Goal: Task Accomplishment & Management: Complete application form

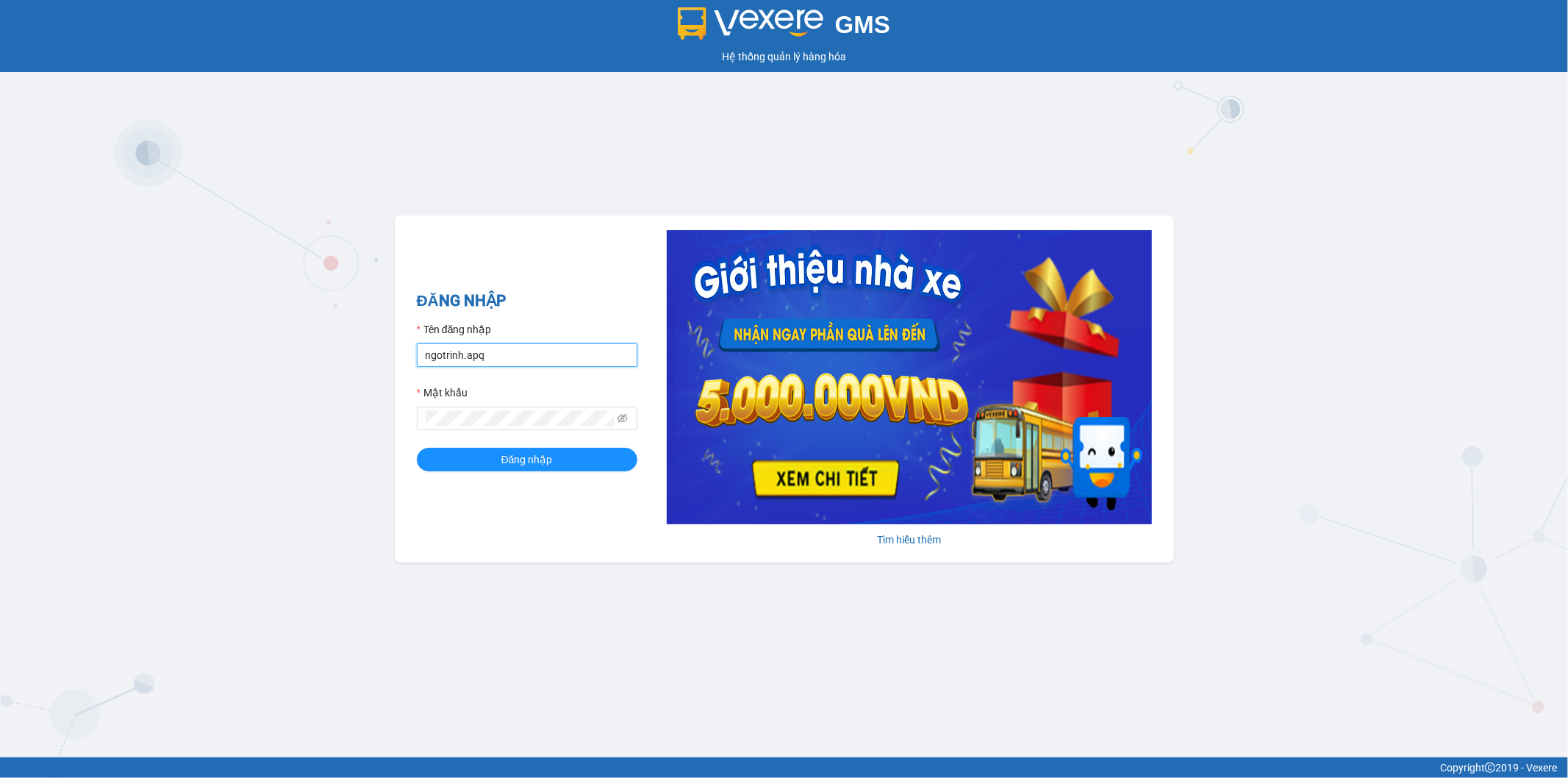
drag, startPoint x: 518, startPoint y: 350, endPoint x: 523, endPoint y: 364, distance: 14.9
click at [519, 354] on input "ngotrinh.apq" at bounding box center [527, 355] width 221 height 23
type input "maisuong.apq"
click at [531, 465] on span "Đăng nhập" at bounding box center [527, 460] width 51 height 16
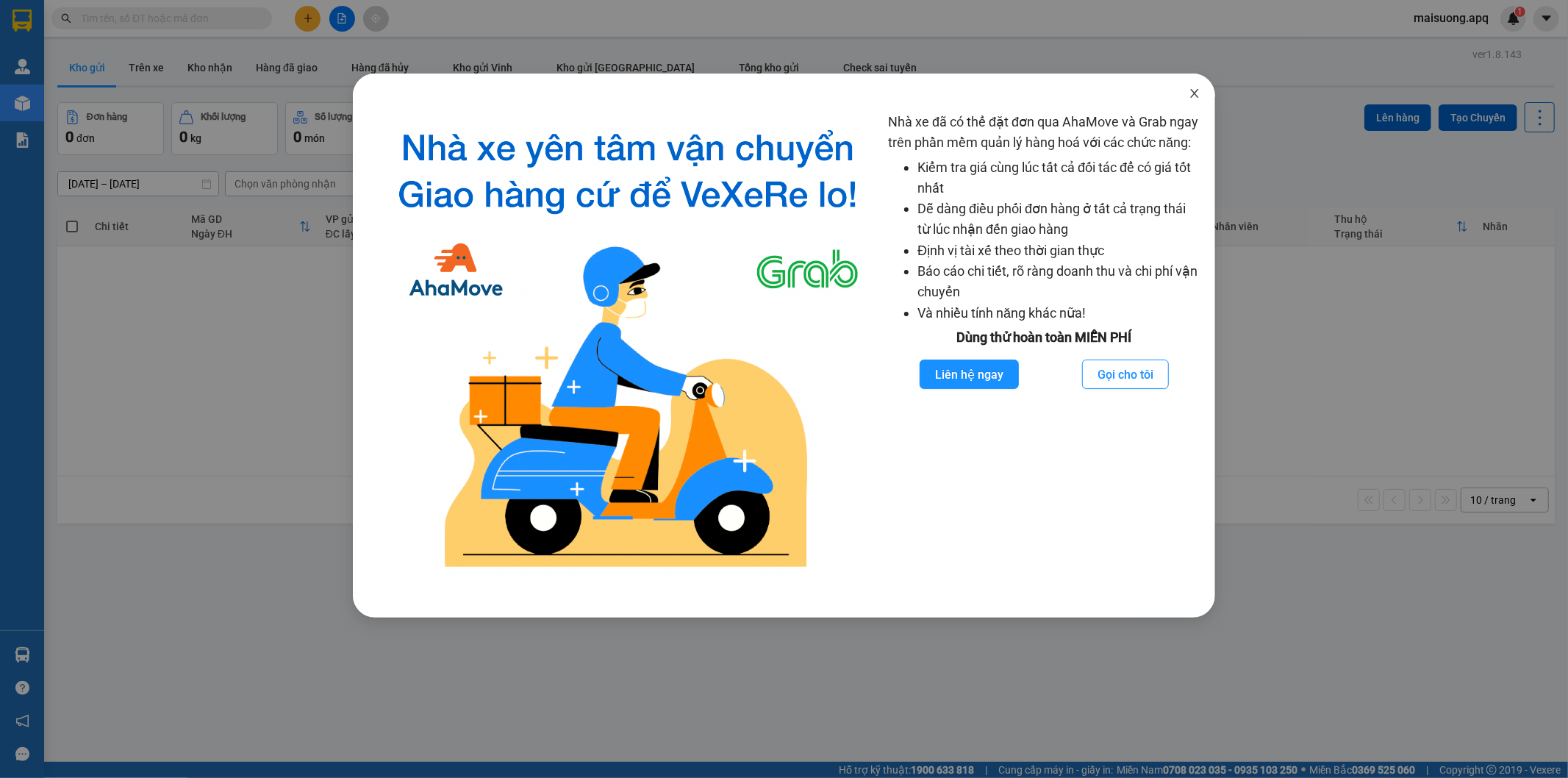
click at [1189, 96] on icon "close" at bounding box center [1194, 93] width 12 height 12
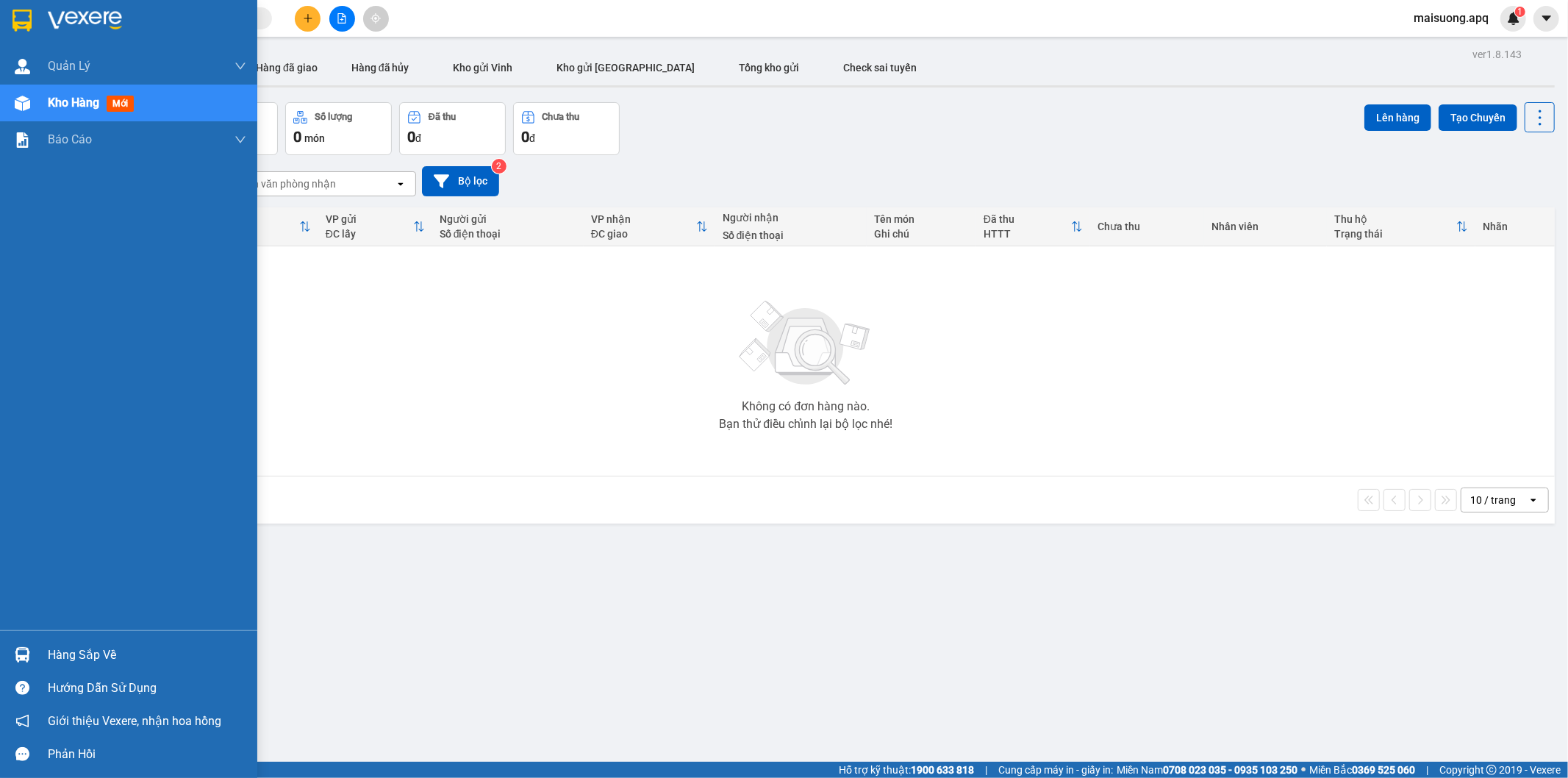
click at [70, 663] on div "Hàng sắp về" at bounding box center [147, 654] width 198 height 22
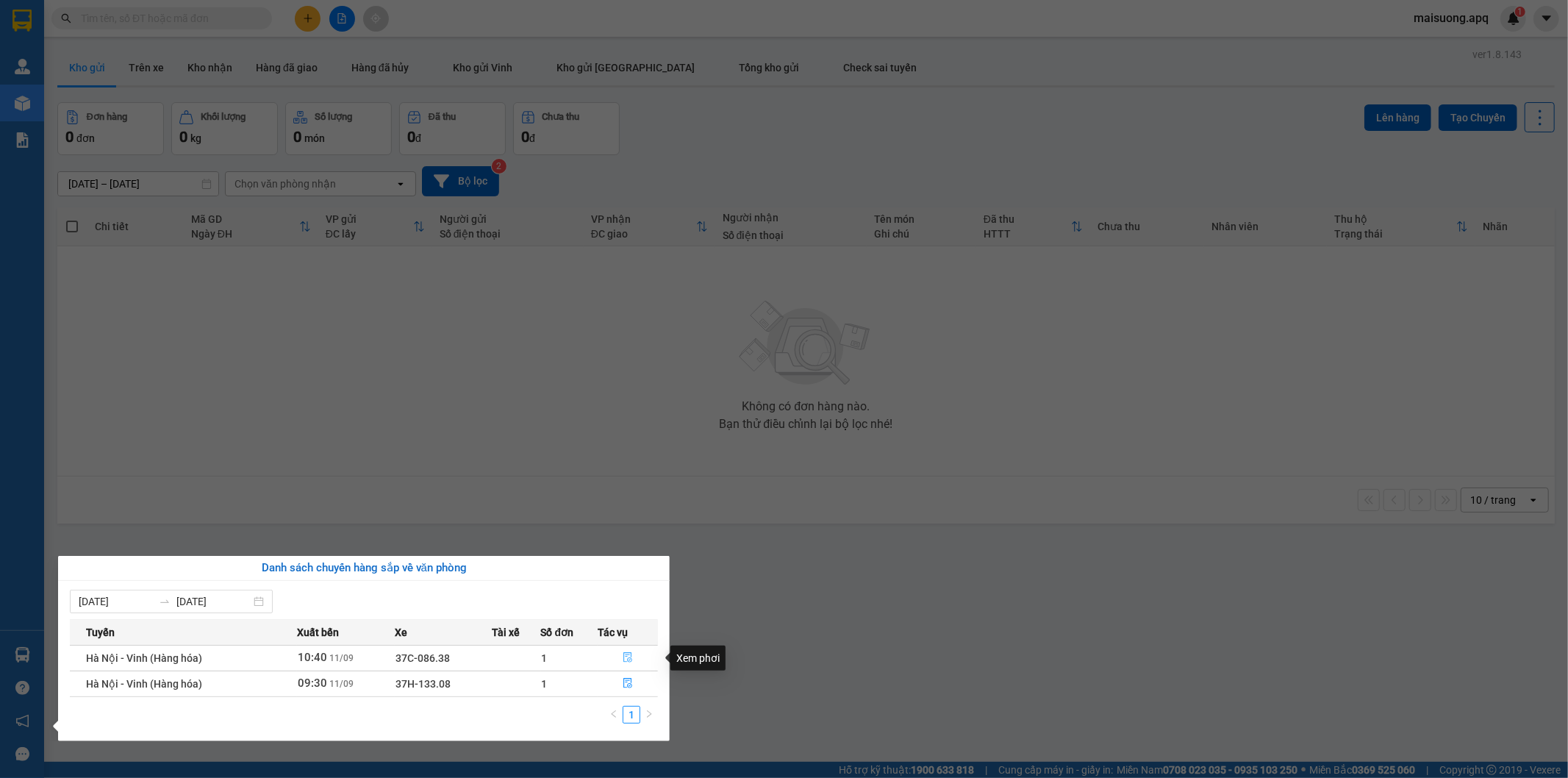
click at [628, 655] on icon "file-done" at bounding box center [628, 656] width 9 height 10
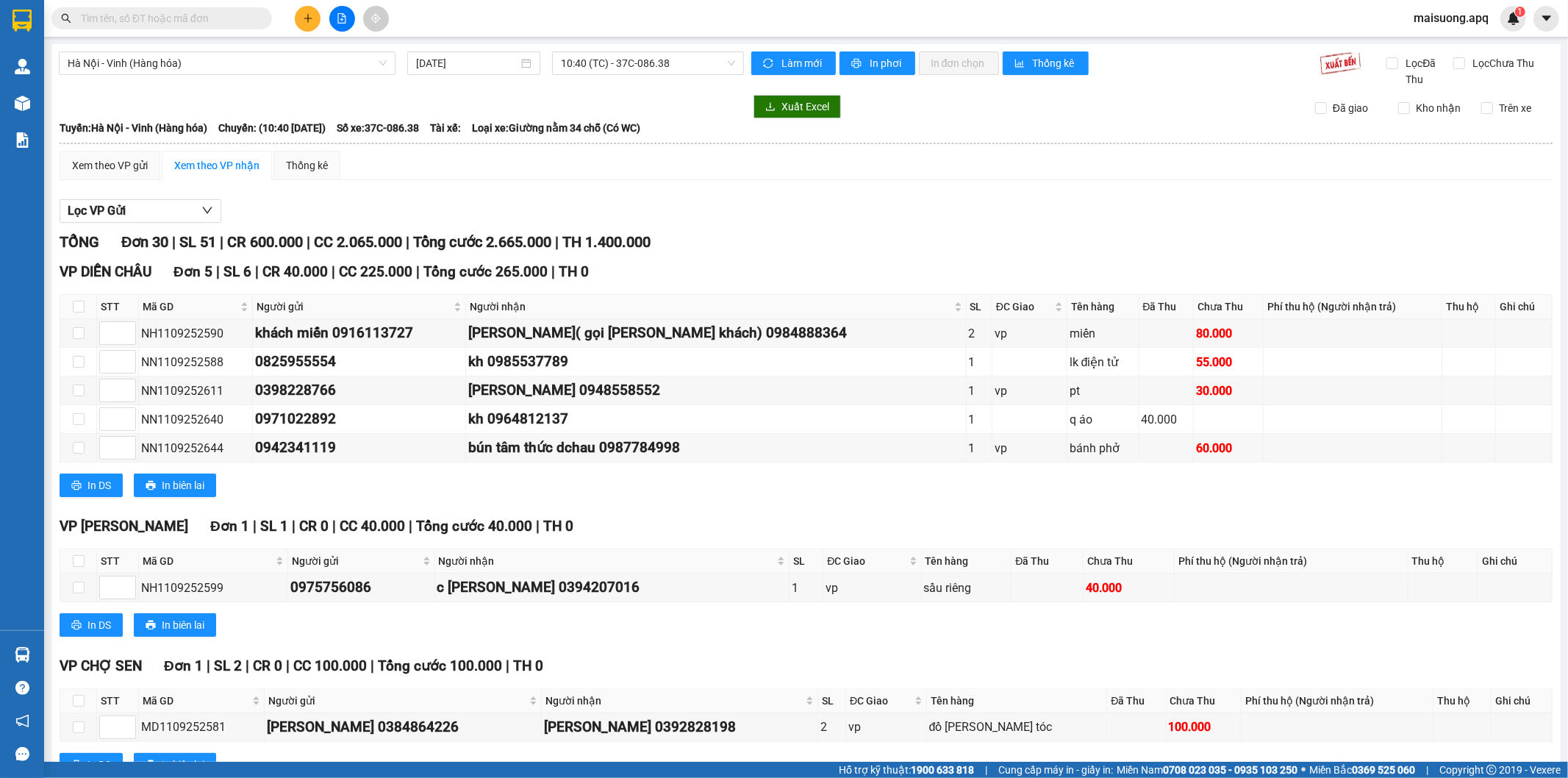
click at [188, 20] on input "text" at bounding box center [168, 18] width 173 height 16
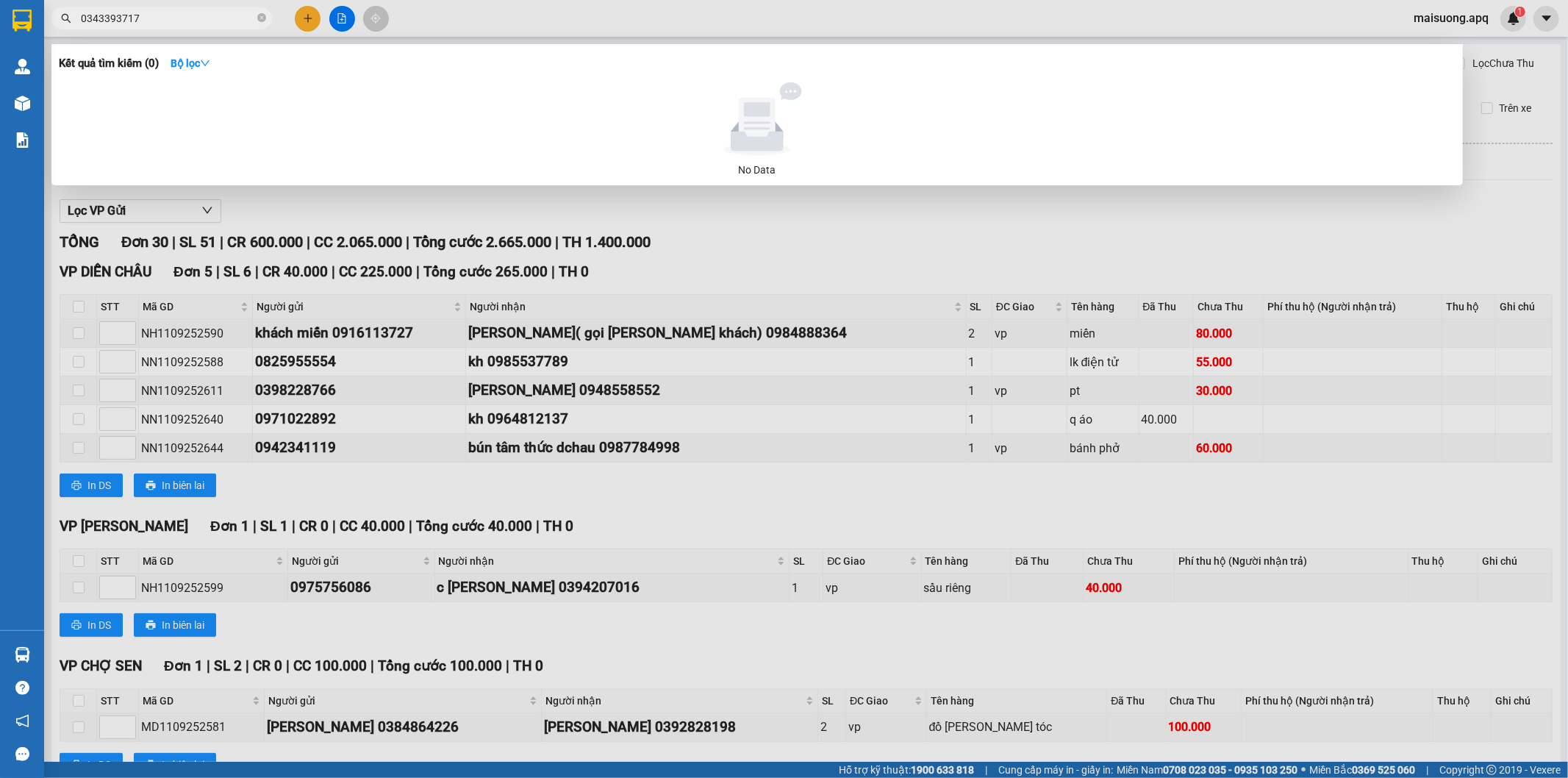
type input "0343393717"
click at [188, 8] on span "0343393717" at bounding box center [161, 18] width 221 height 22
click at [181, 23] on input "0343393717" at bounding box center [168, 18] width 173 height 16
click at [266, 19] on span "0343393717" at bounding box center [161, 18] width 221 height 22
click at [263, 14] on icon "close-circle" at bounding box center [261, 18] width 9 height 9
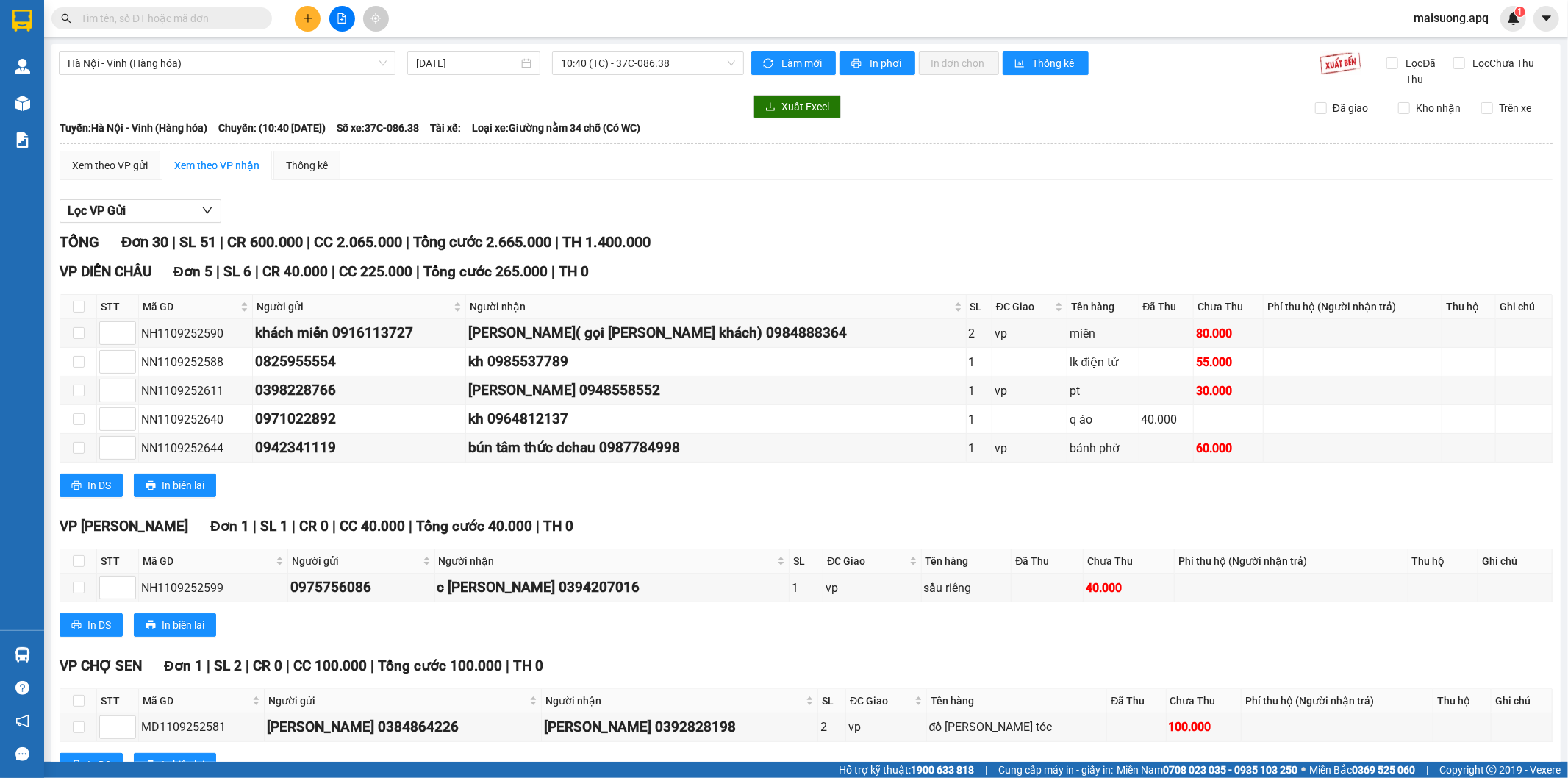
click at [200, 14] on input "text" at bounding box center [168, 18] width 173 height 16
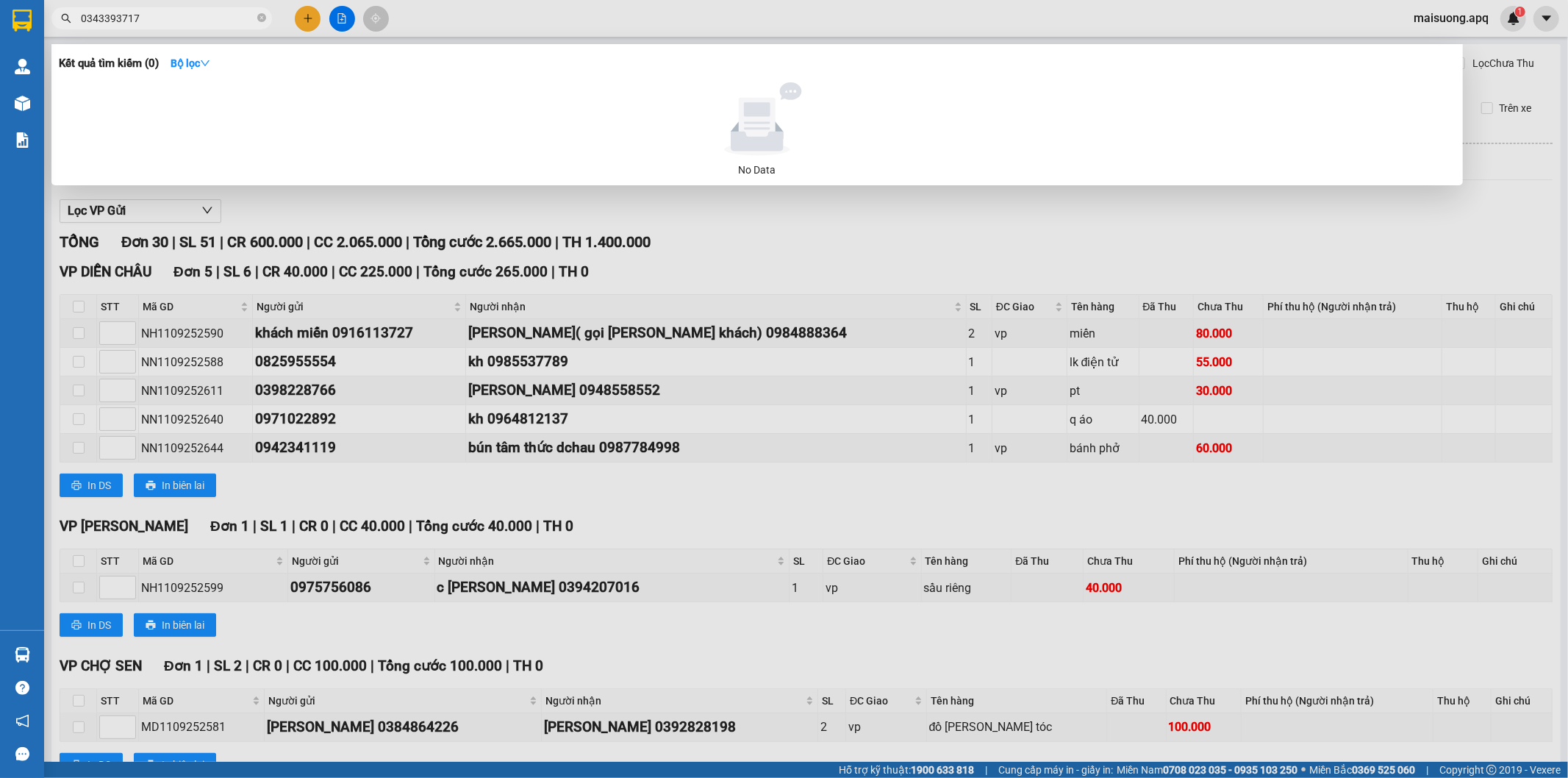
type input "0343393717"
click at [787, 243] on div at bounding box center [784, 389] width 1568 height 778
click at [261, 16] on icon "close-circle" at bounding box center [261, 18] width 9 height 9
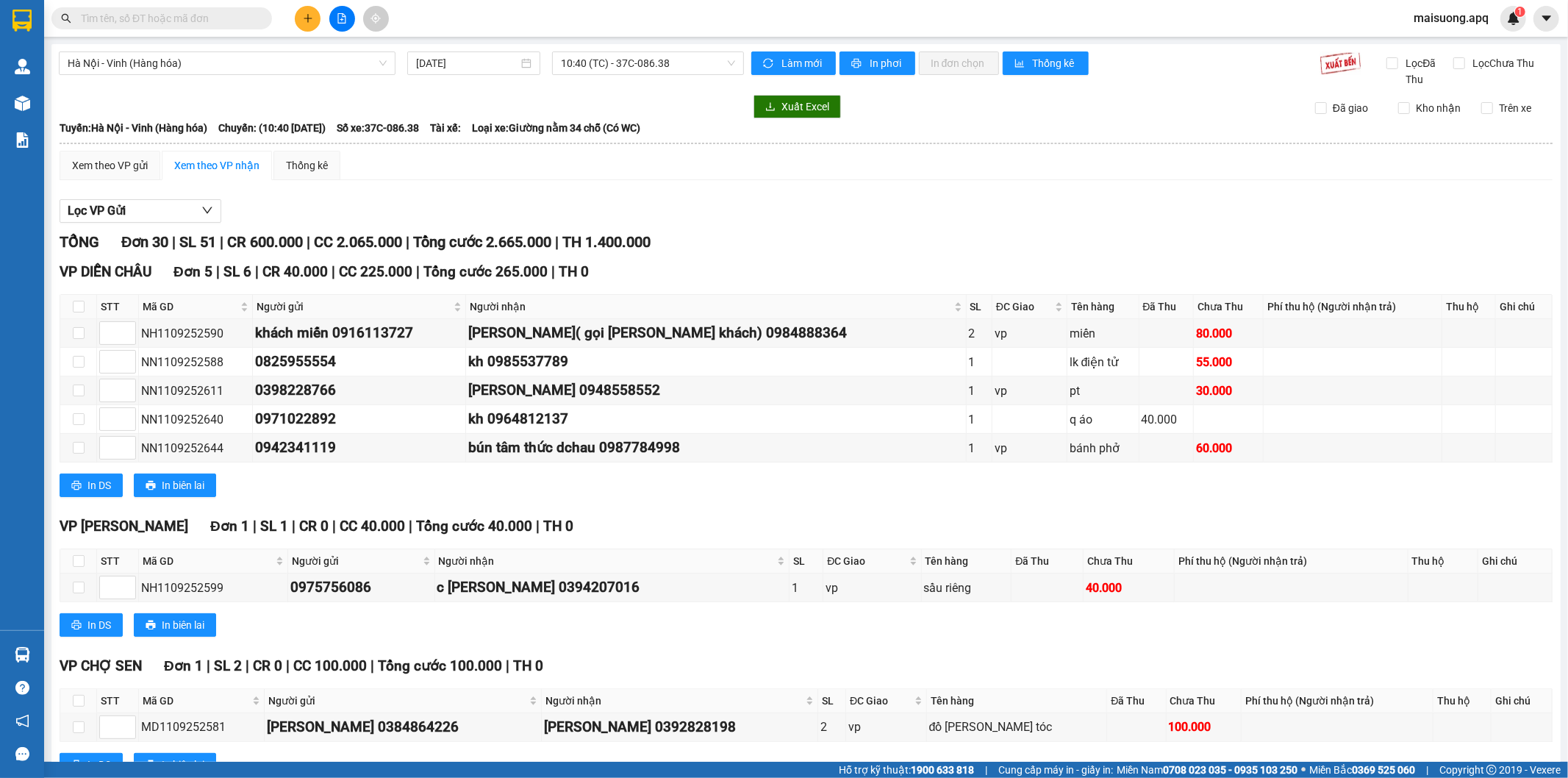
click at [229, 17] on input "text" at bounding box center [168, 18] width 173 height 16
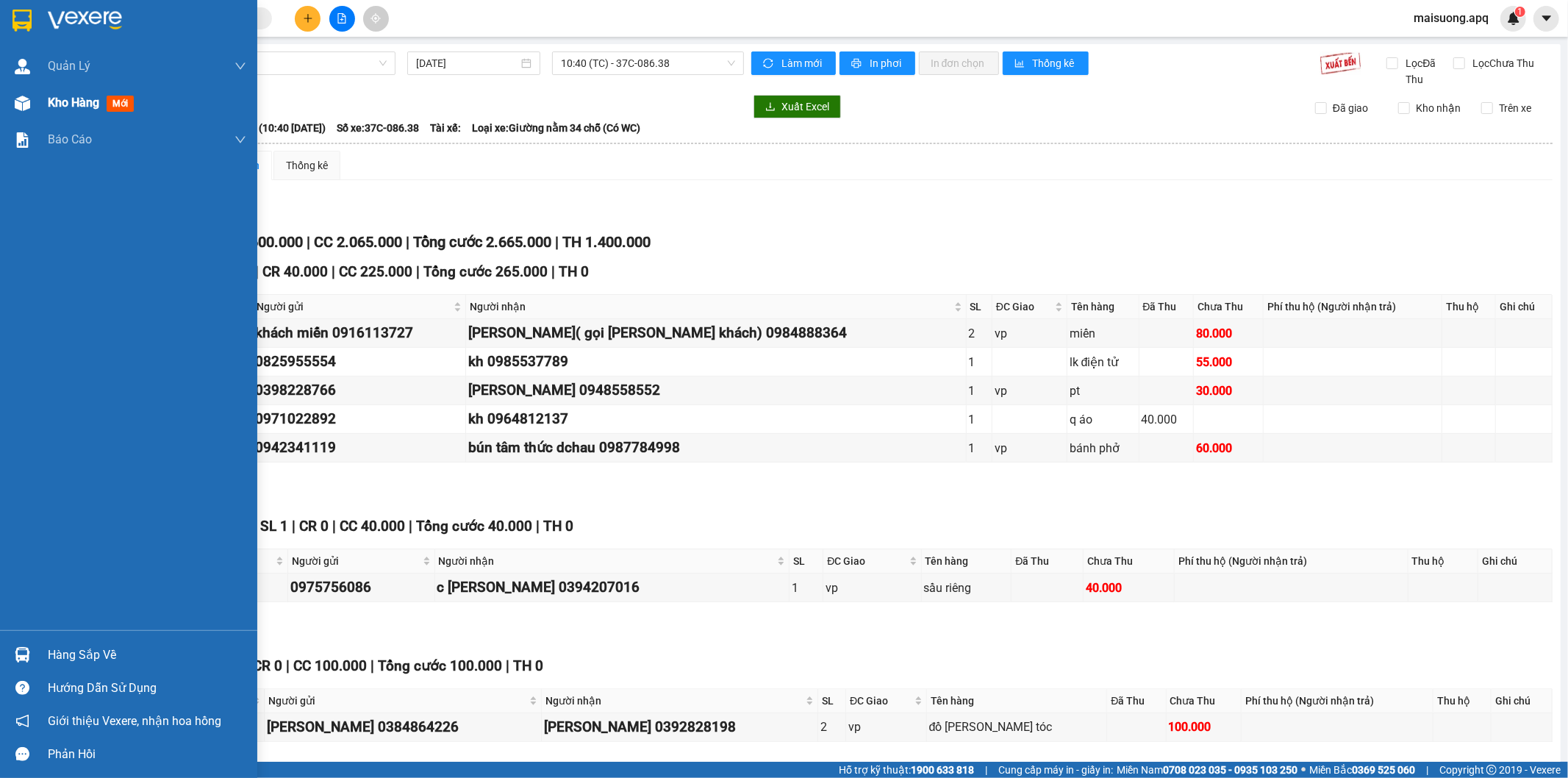
click at [81, 99] on span "Kho hàng" at bounding box center [73, 102] width 51 height 14
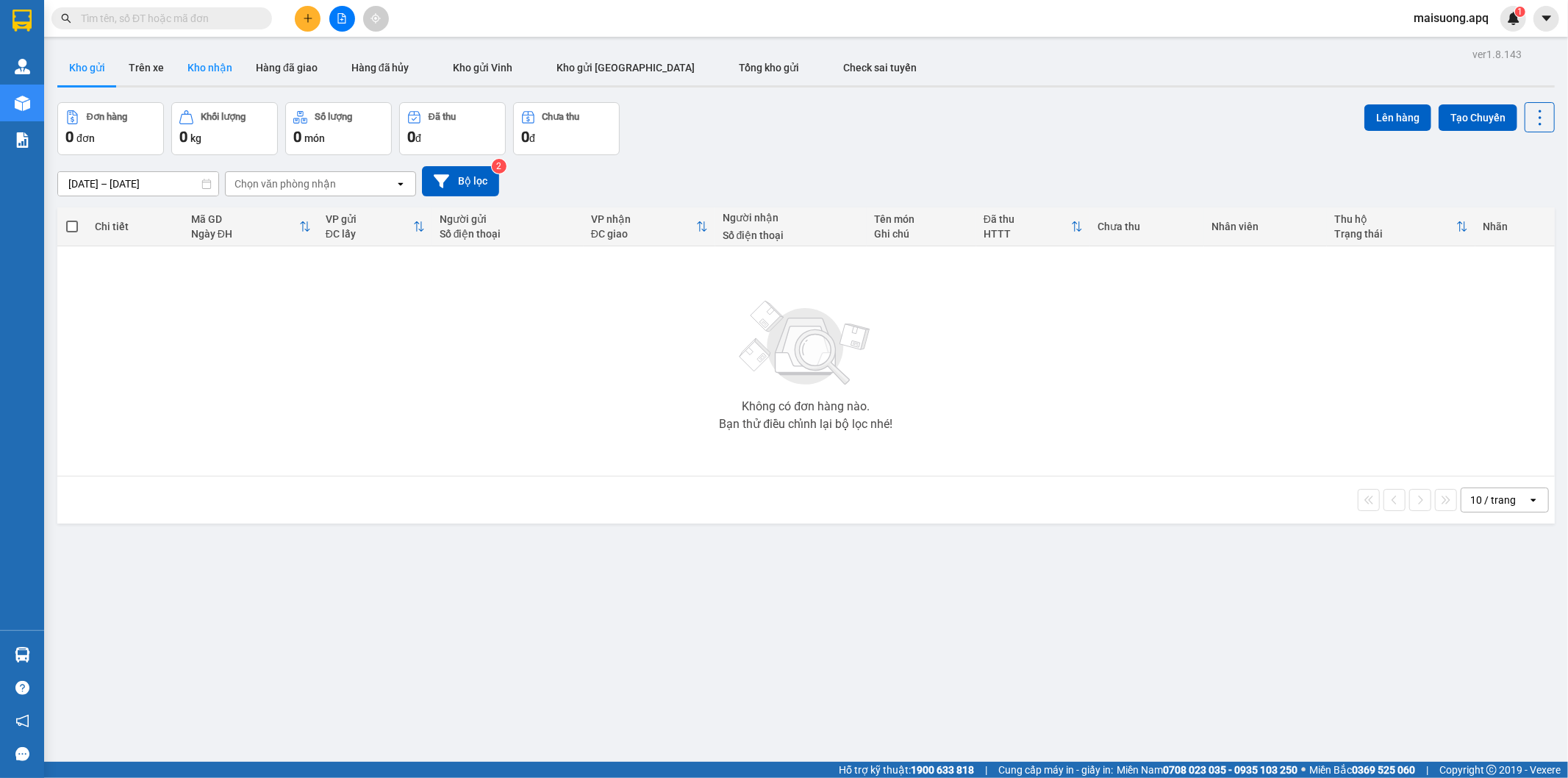
click at [201, 60] on button "Kho nhận" at bounding box center [210, 67] width 69 height 35
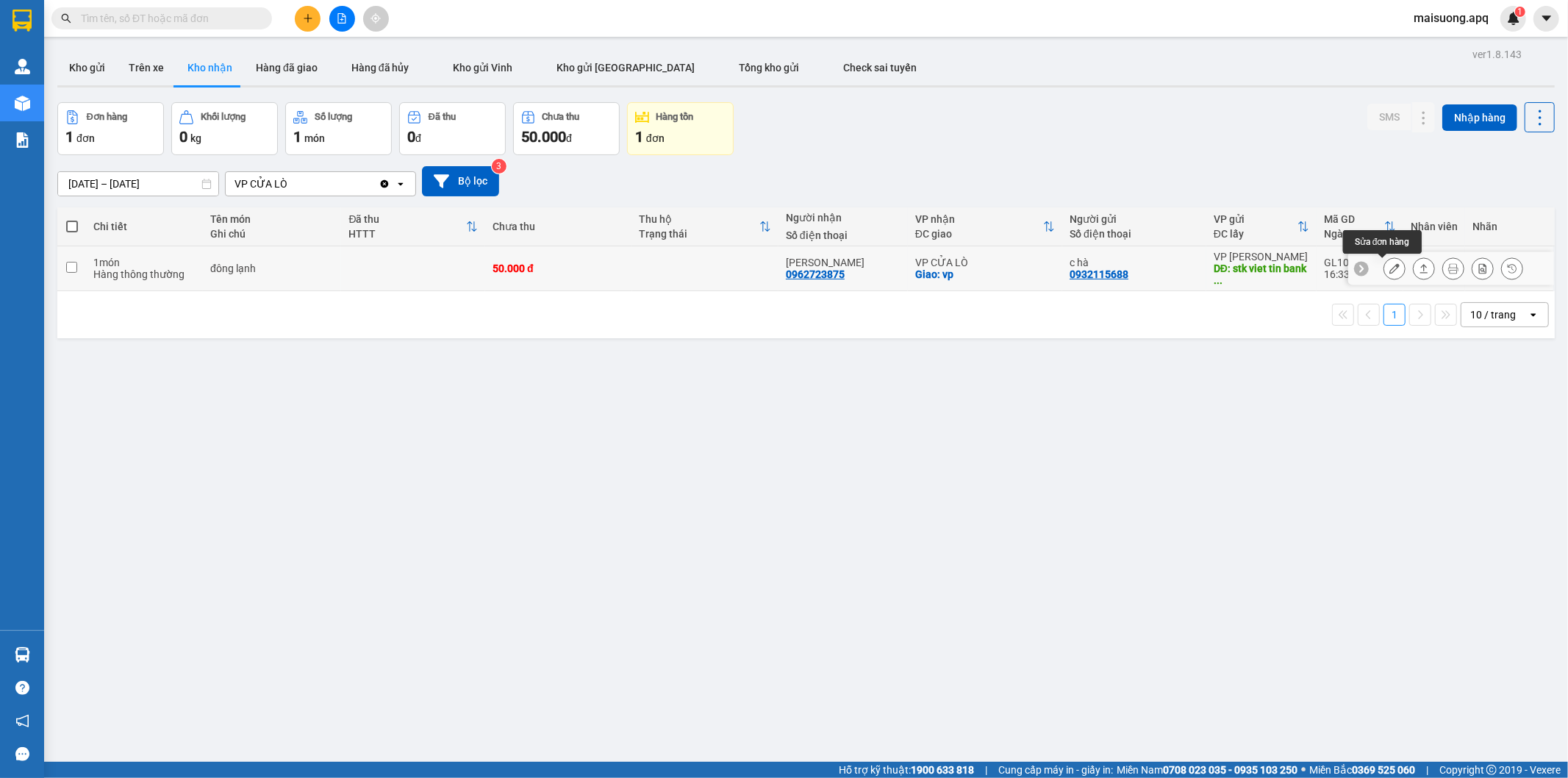
click at [1389, 266] on icon at bounding box center [1394, 268] width 10 height 10
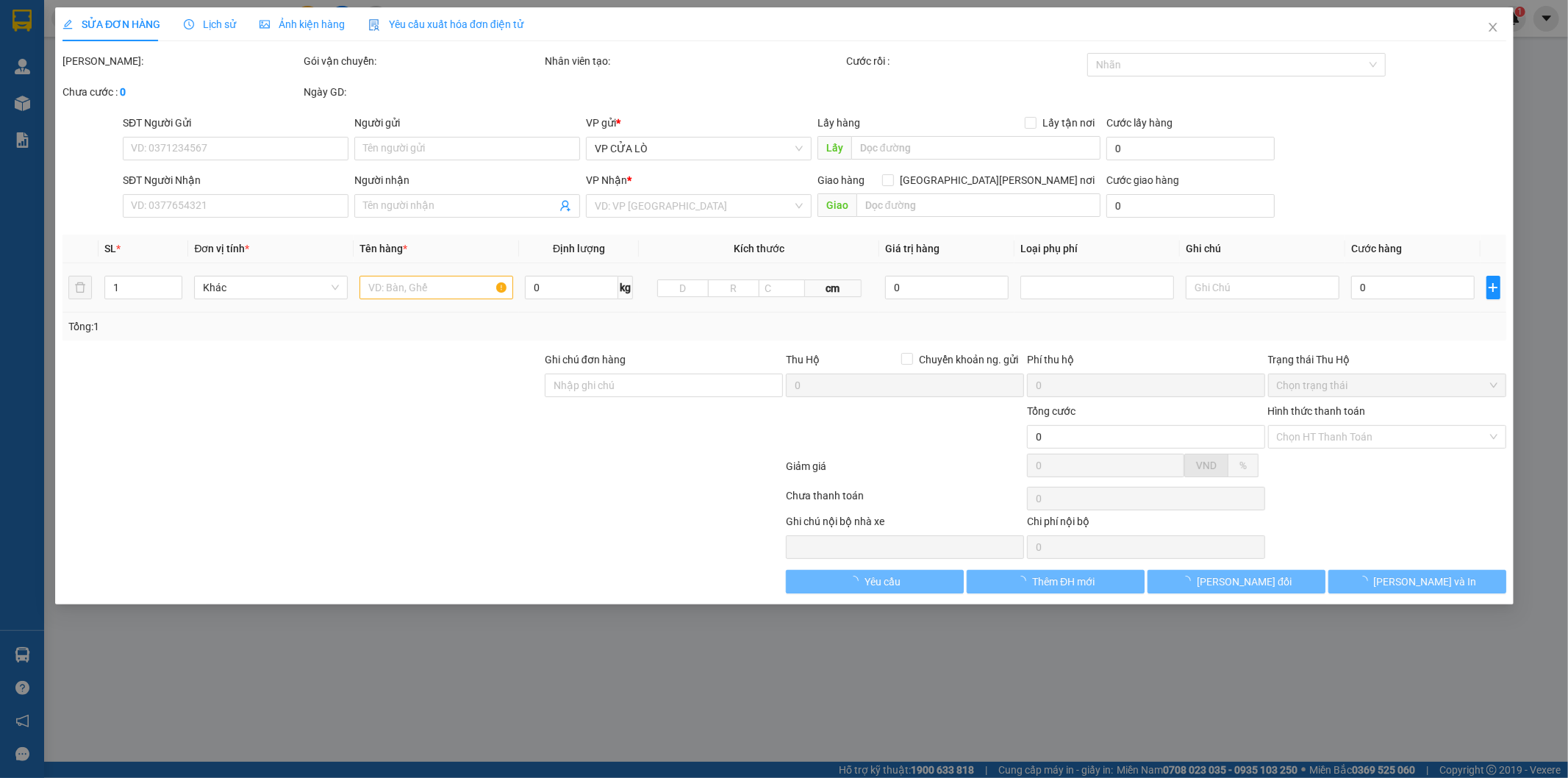
type input "0932115688"
type input "c hà"
type input "stk viet tin bank 105881125350 tên [PERSON_NAME]"
type input "0962723875"
type input "[PERSON_NAME]"
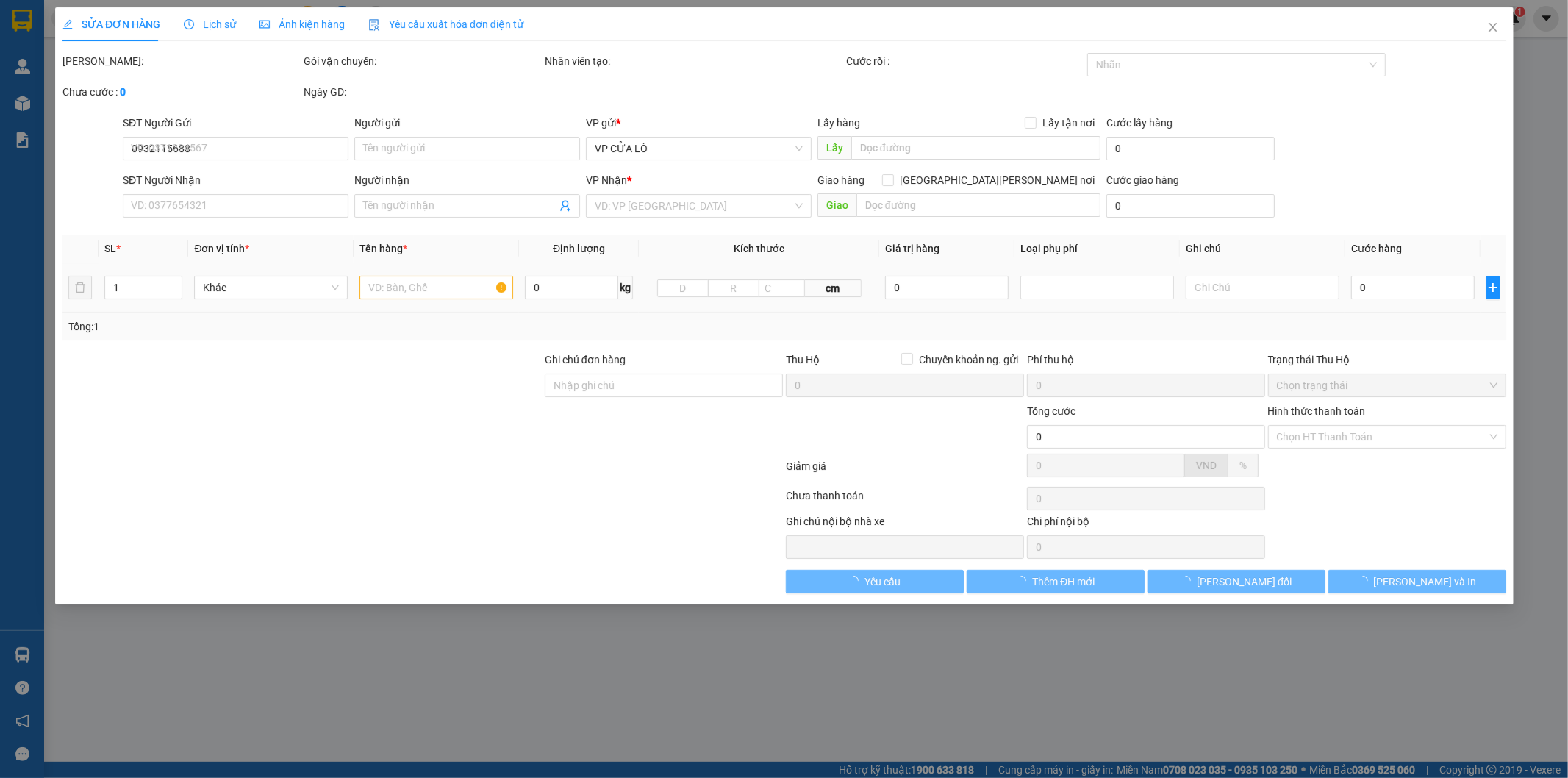
checkbox input "true"
type input "vp"
type input "50.000"
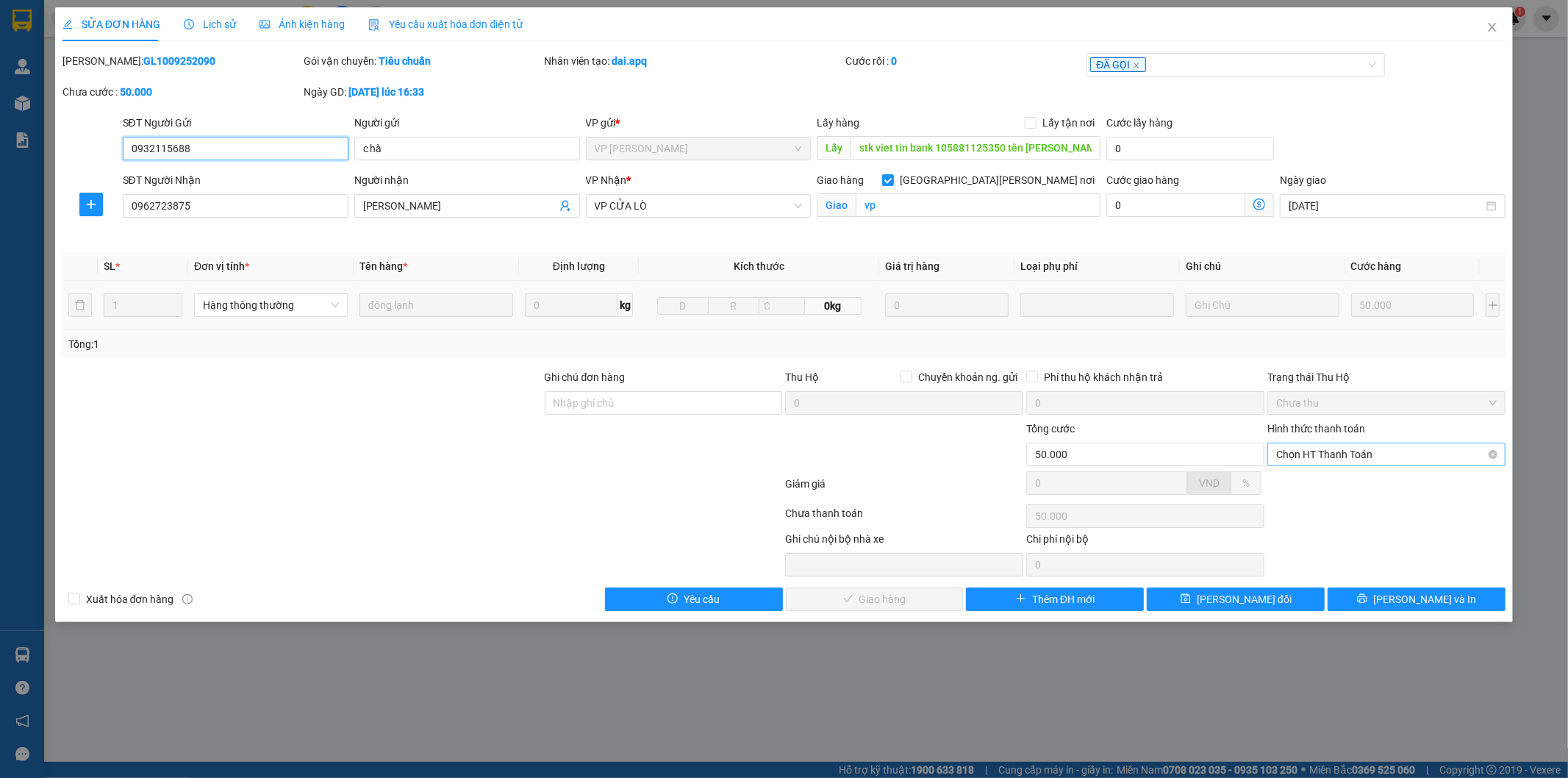
click at [1380, 452] on span "Chọn HT Thanh Toán" at bounding box center [1386, 454] width 221 height 22
click at [1332, 476] on div "Tại văn phòng" at bounding box center [1387, 484] width 221 height 16
type input "0"
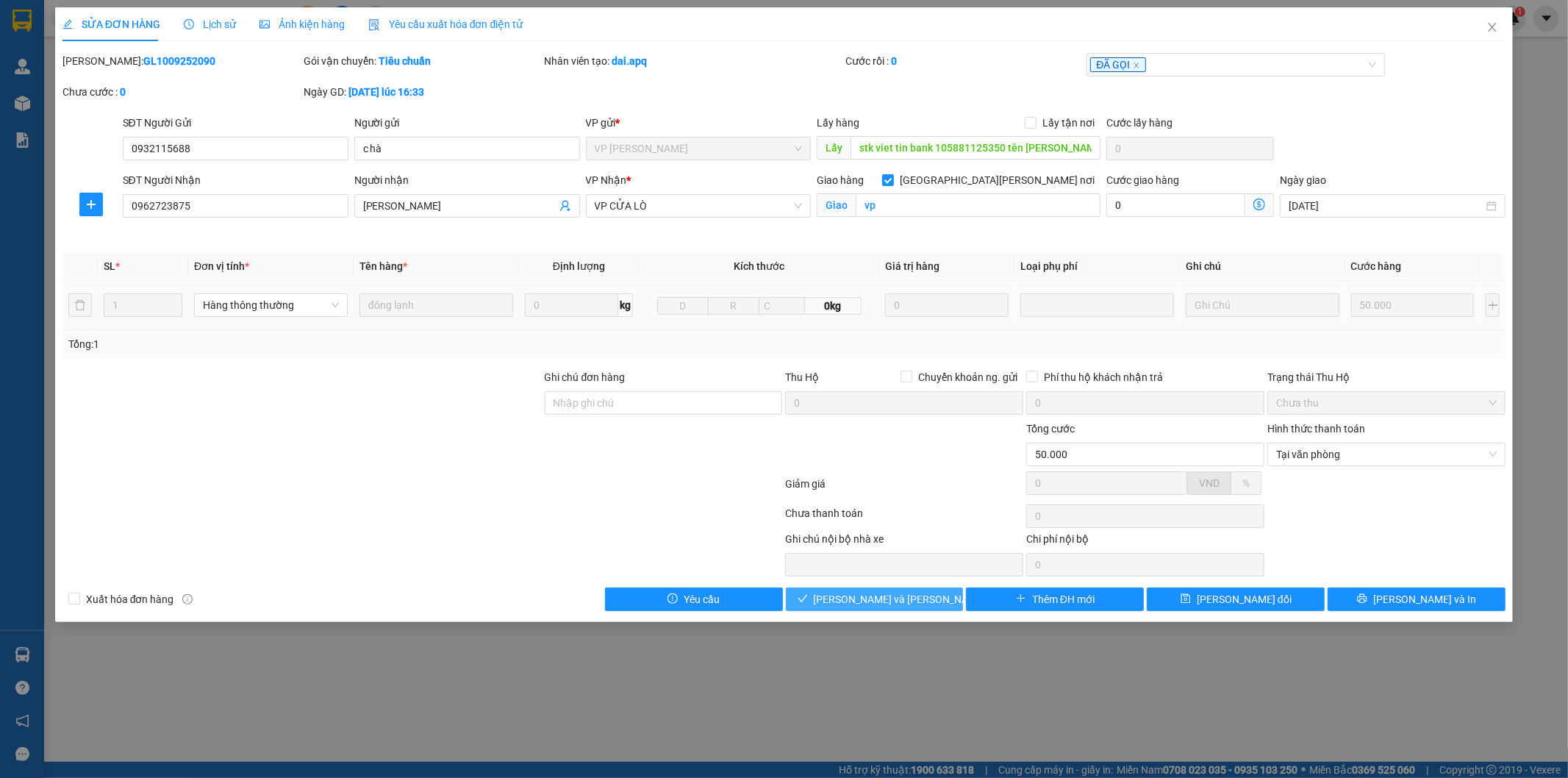
click at [907, 592] on span "[PERSON_NAME] và [PERSON_NAME] hàng" at bounding box center [913, 600] width 198 height 16
